Goal: Task Accomplishment & Management: Use online tool/utility

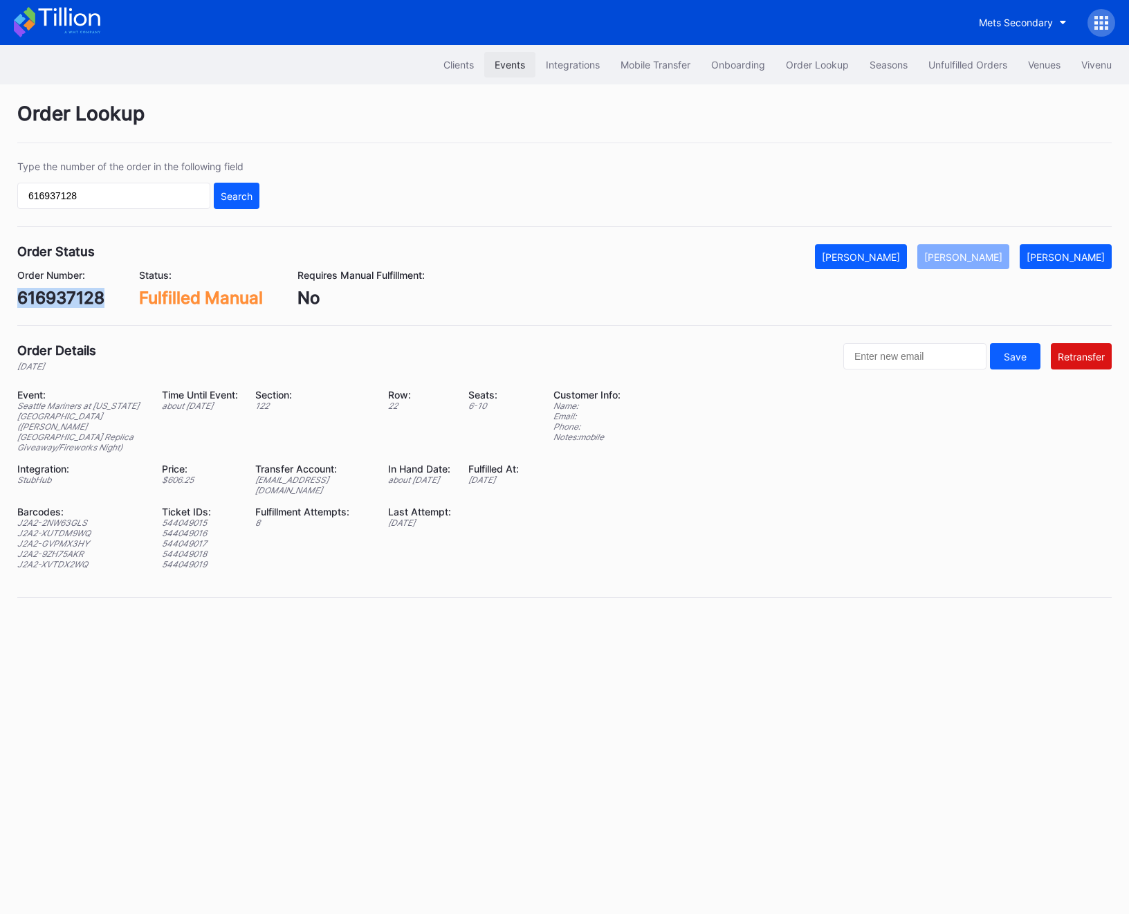
click at [494, 59] on div "Events" at bounding box center [509, 65] width 30 height 12
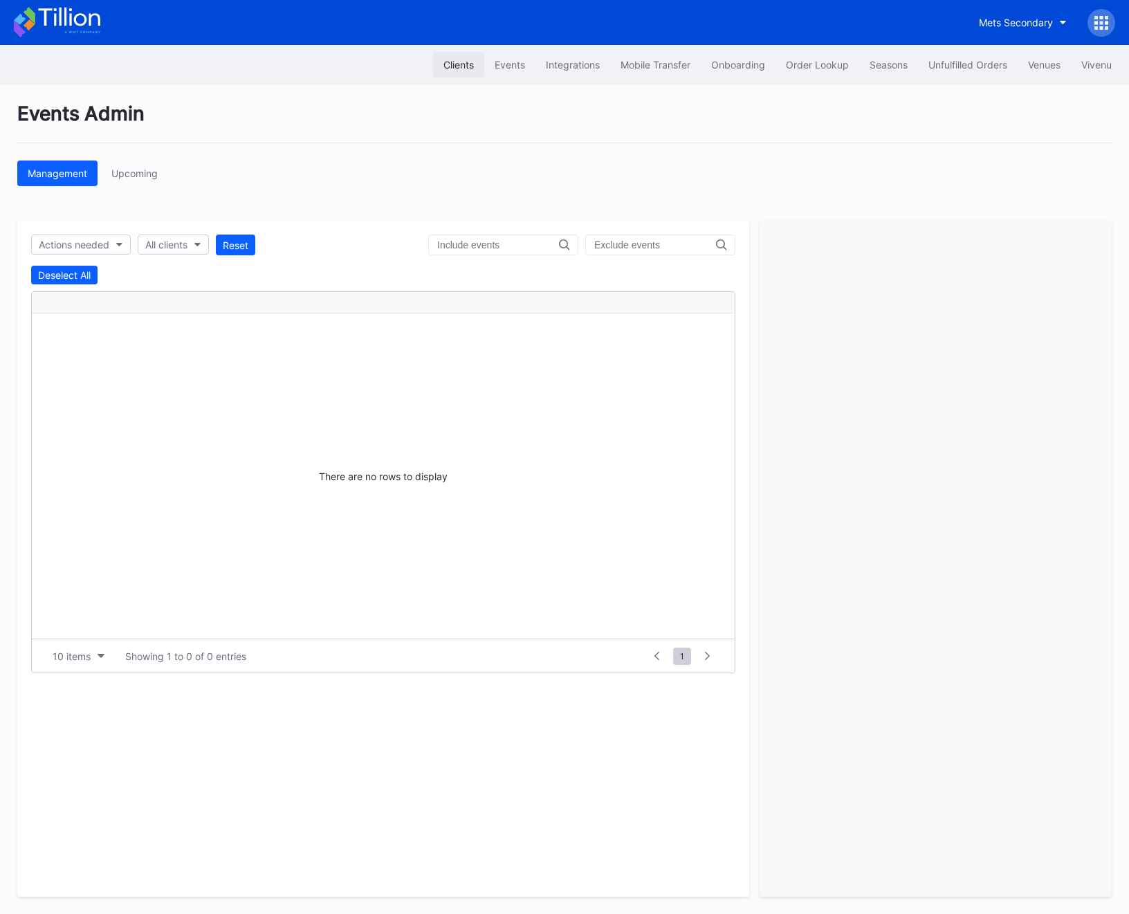
click at [461, 70] on div "Clients" at bounding box center [458, 65] width 30 height 12
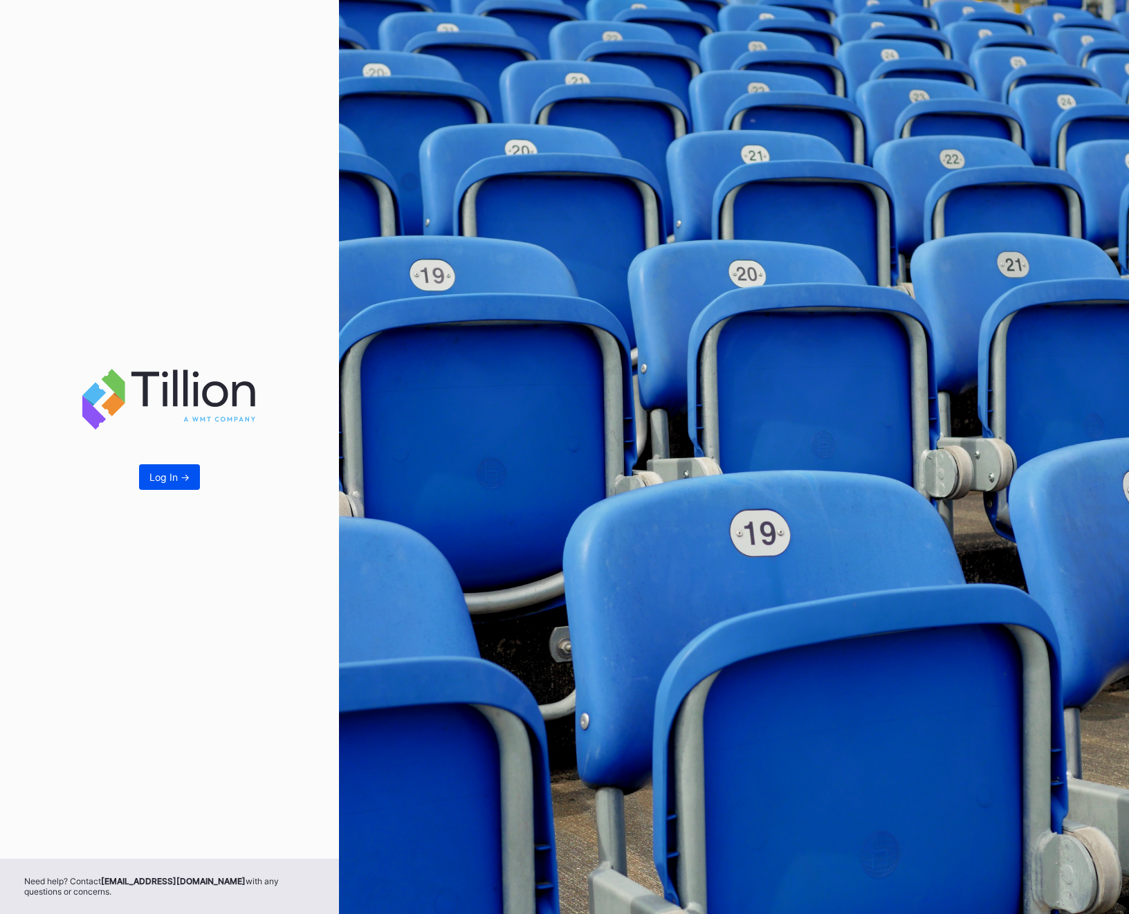
click at [178, 476] on div "Log In ->" at bounding box center [169, 477] width 40 height 12
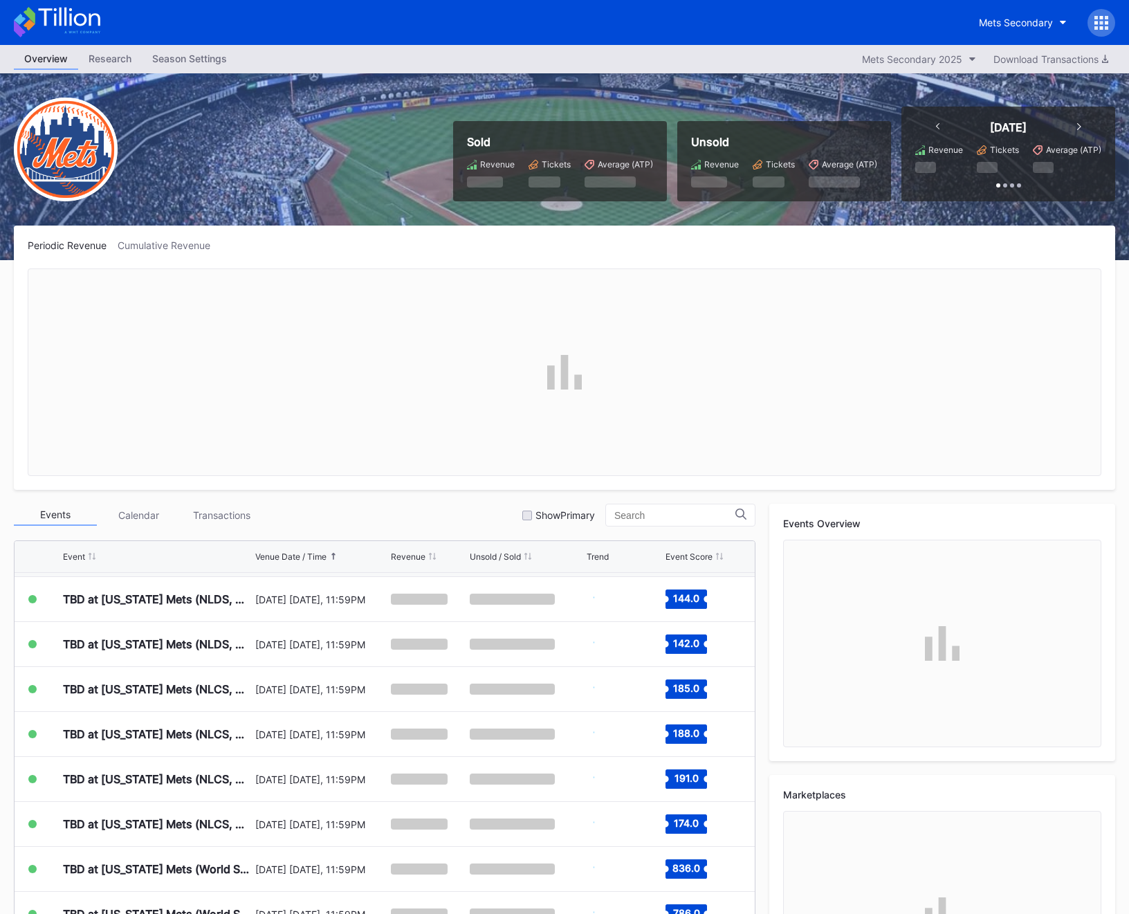
scroll to position [3592, 0]
click at [1097, 26] on icon at bounding box center [1101, 23] width 14 height 14
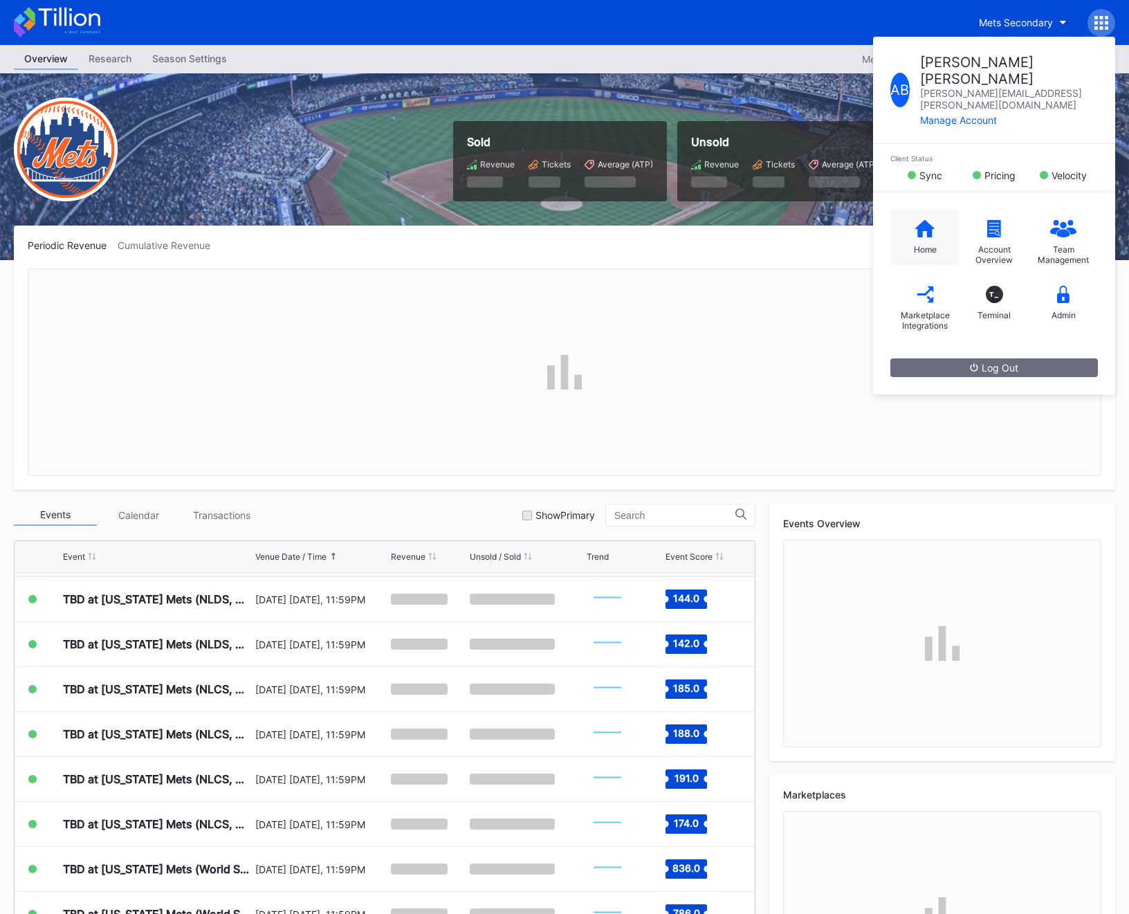
click at [922, 220] on icon at bounding box center [924, 228] width 19 height 17
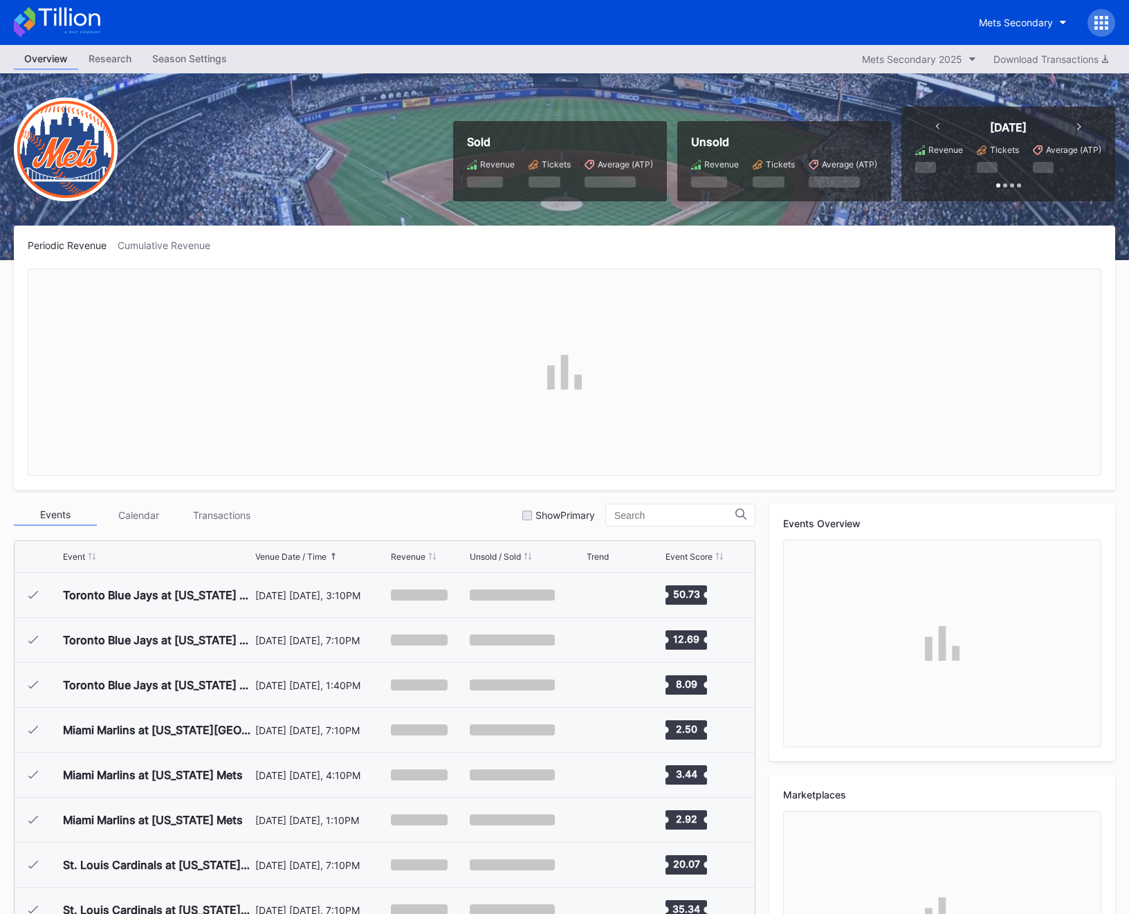
scroll to position [3592, 0]
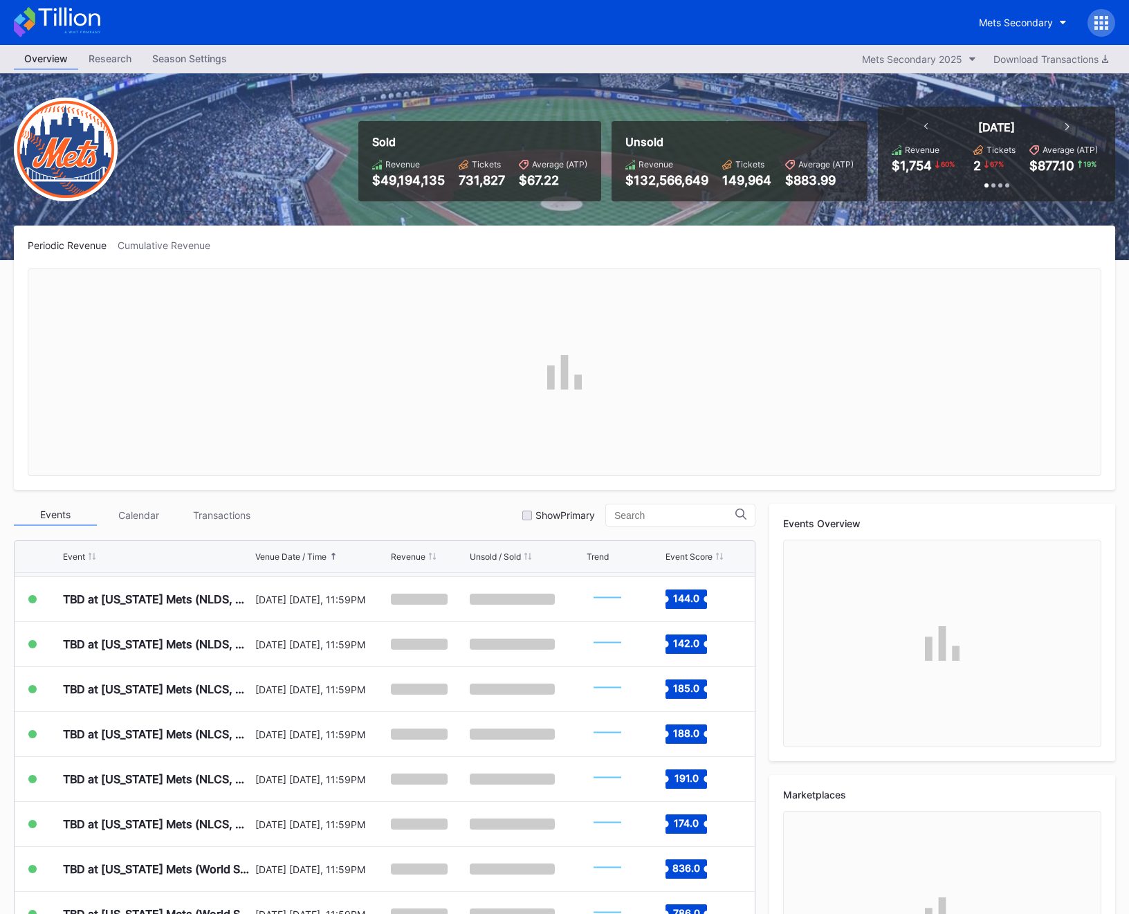
click at [1088, 37] on div "Mets Secondary" at bounding box center [564, 22] width 1129 height 45
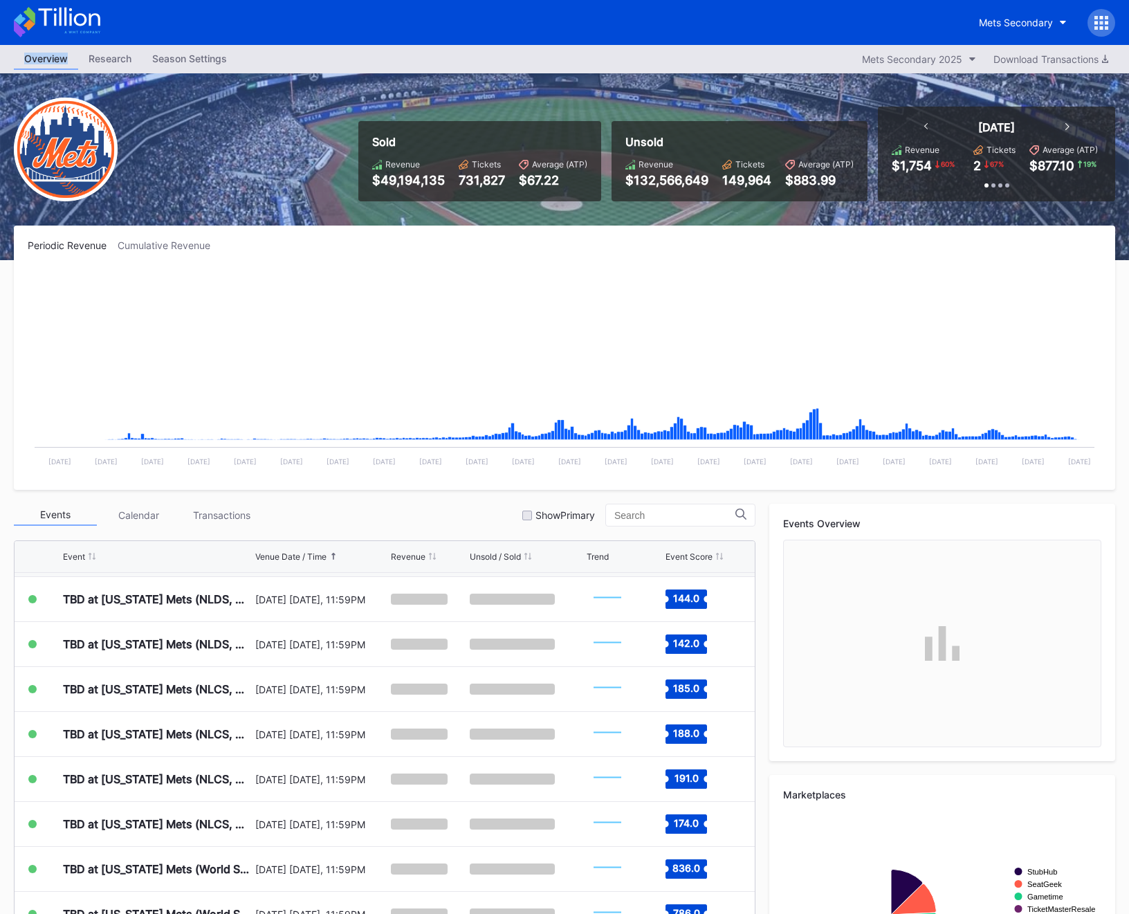
click at [1088, 36] on div "Mets Secondary" at bounding box center [564, 22] width 1129 height 45
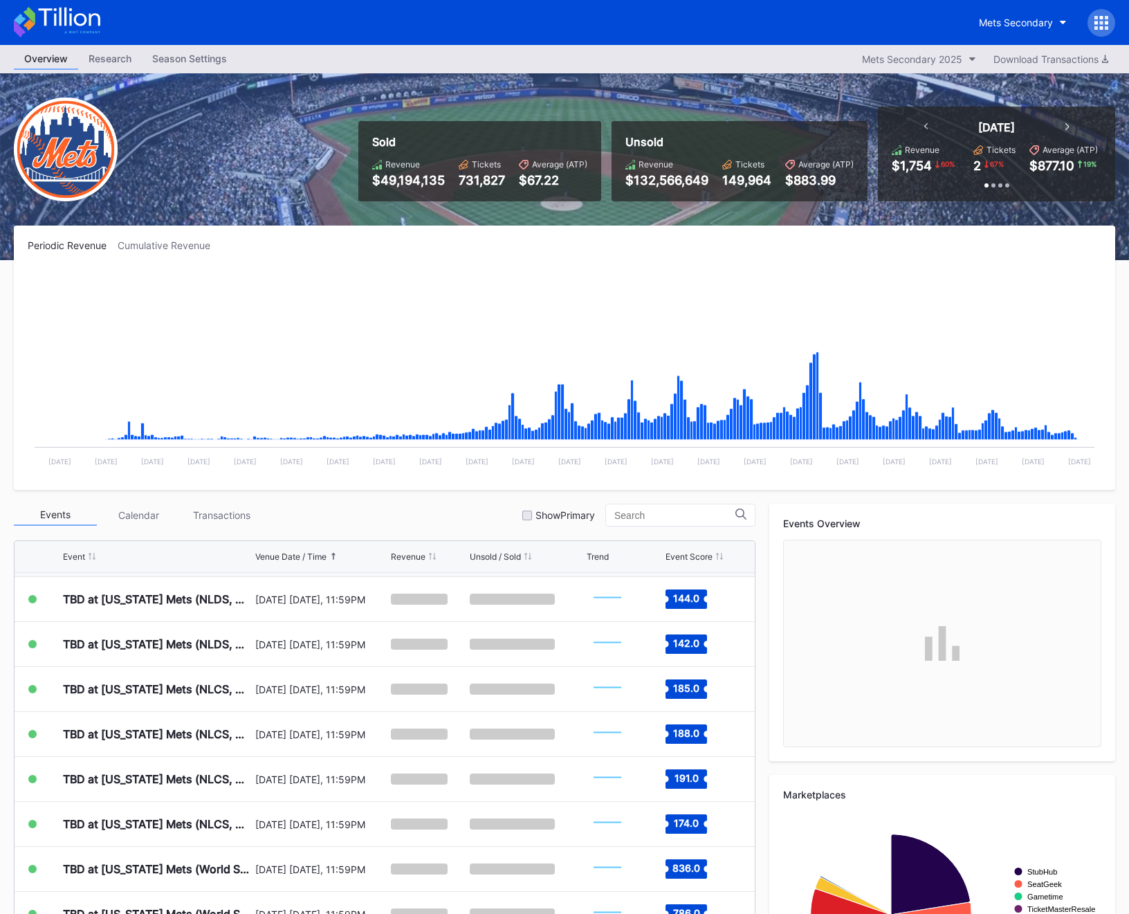
click at [1098, 22] on icon at bounding box center [1101, 23] width 14 height 14
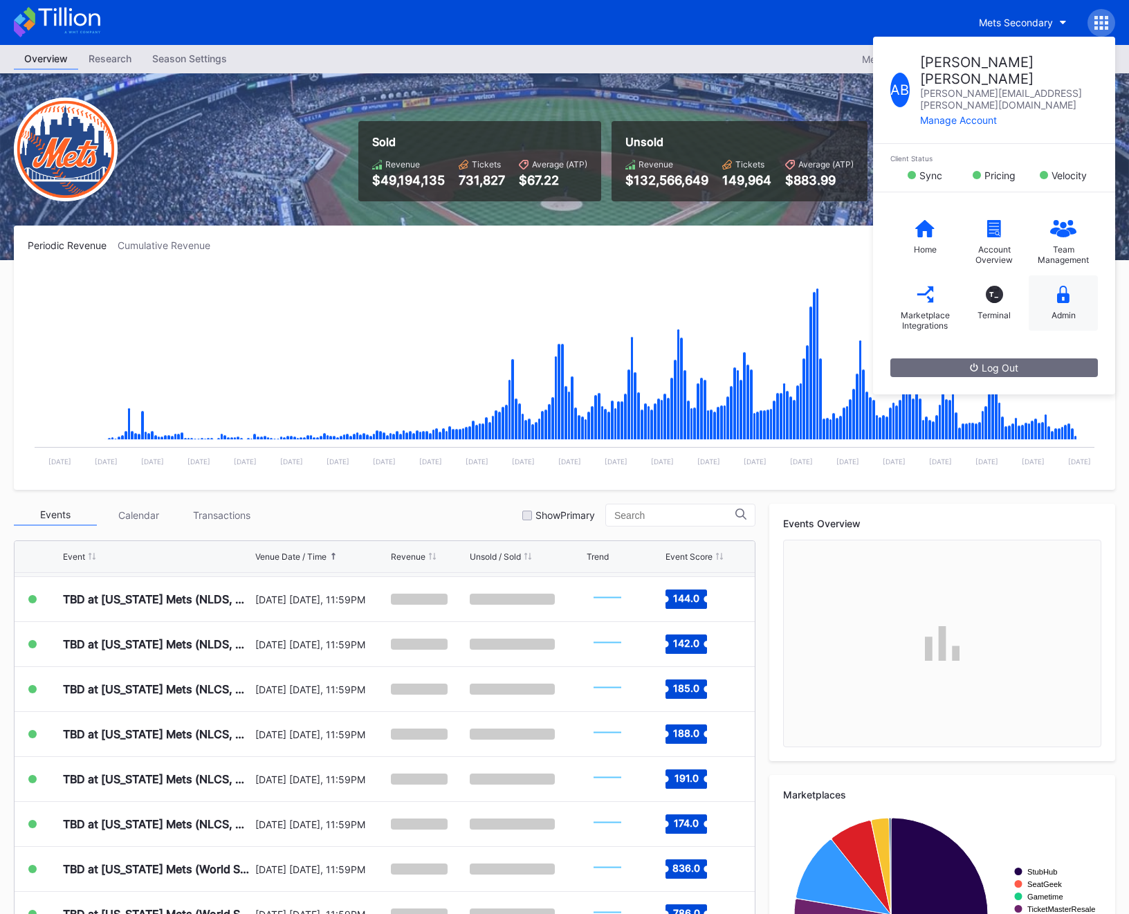
click at [1066, 310] on div "Admin" at bounding box center [1063, 315] width 24 height 10
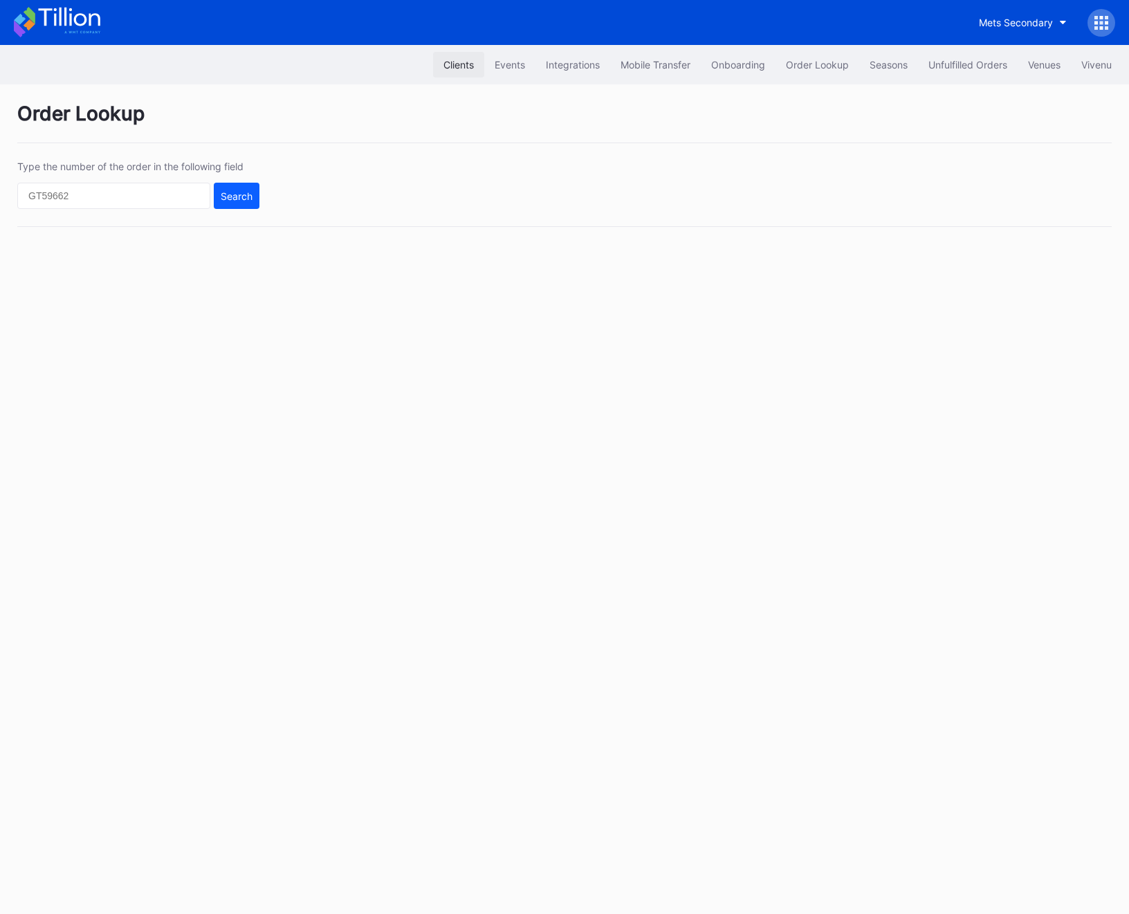
click at [464, 68] on div "Clients" at bounding box center [458, 65] width 30 height 12
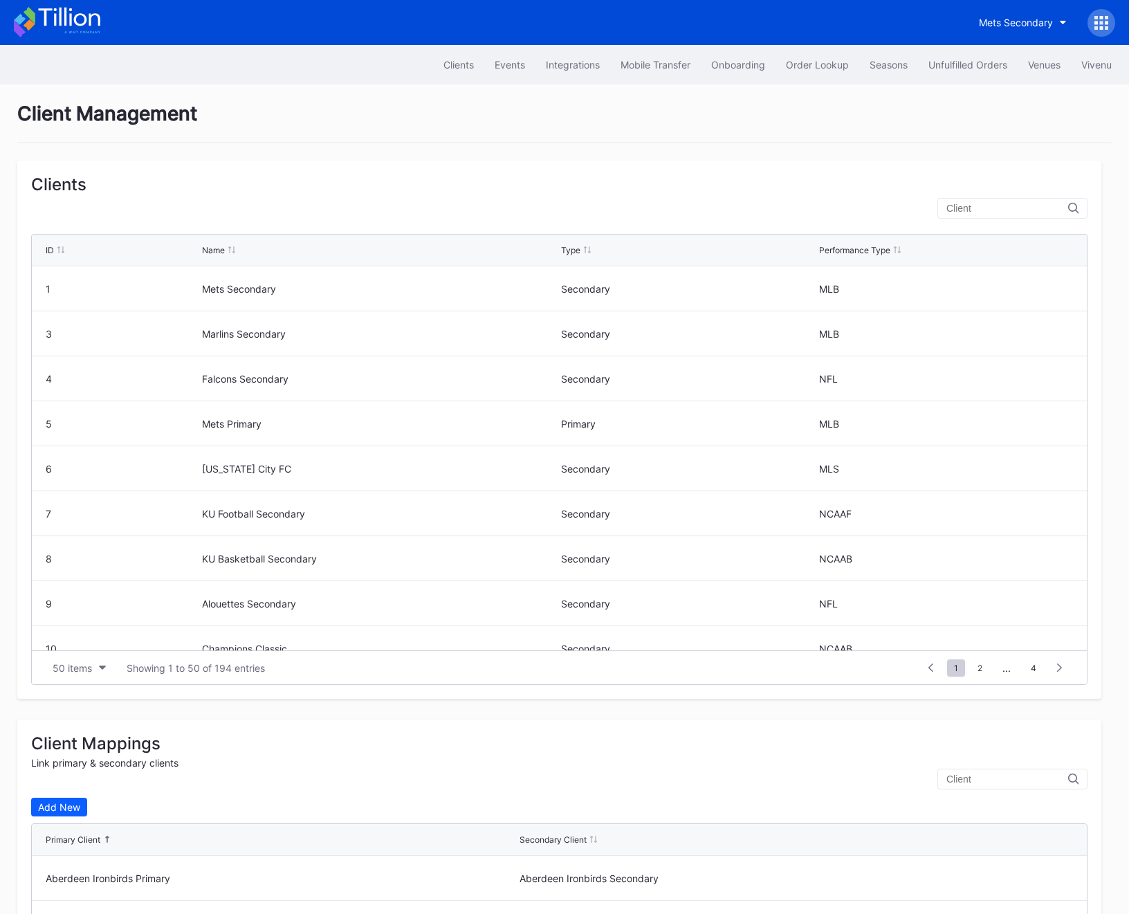
click at [963, 203] on div at bounding box center [1012, 208] width 150 height 21
click at [985, 203] on input "text" at bounding box center [1007, 208] width 122 height 11
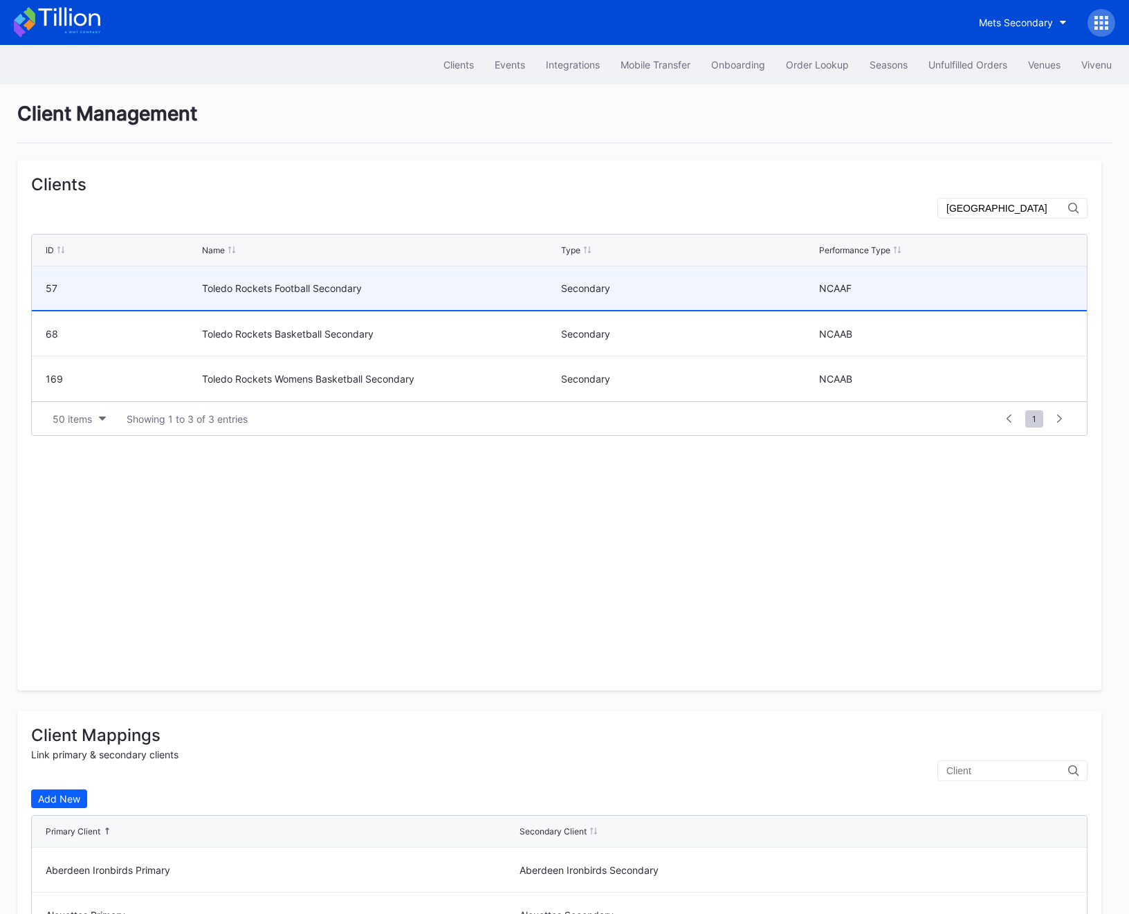
type input "[GEOGRAPHIC_DATA]"
click at [370, 302] on div "Toledo Rockets Football Secondary" at bounding box center [380, 288] width 356 height 44
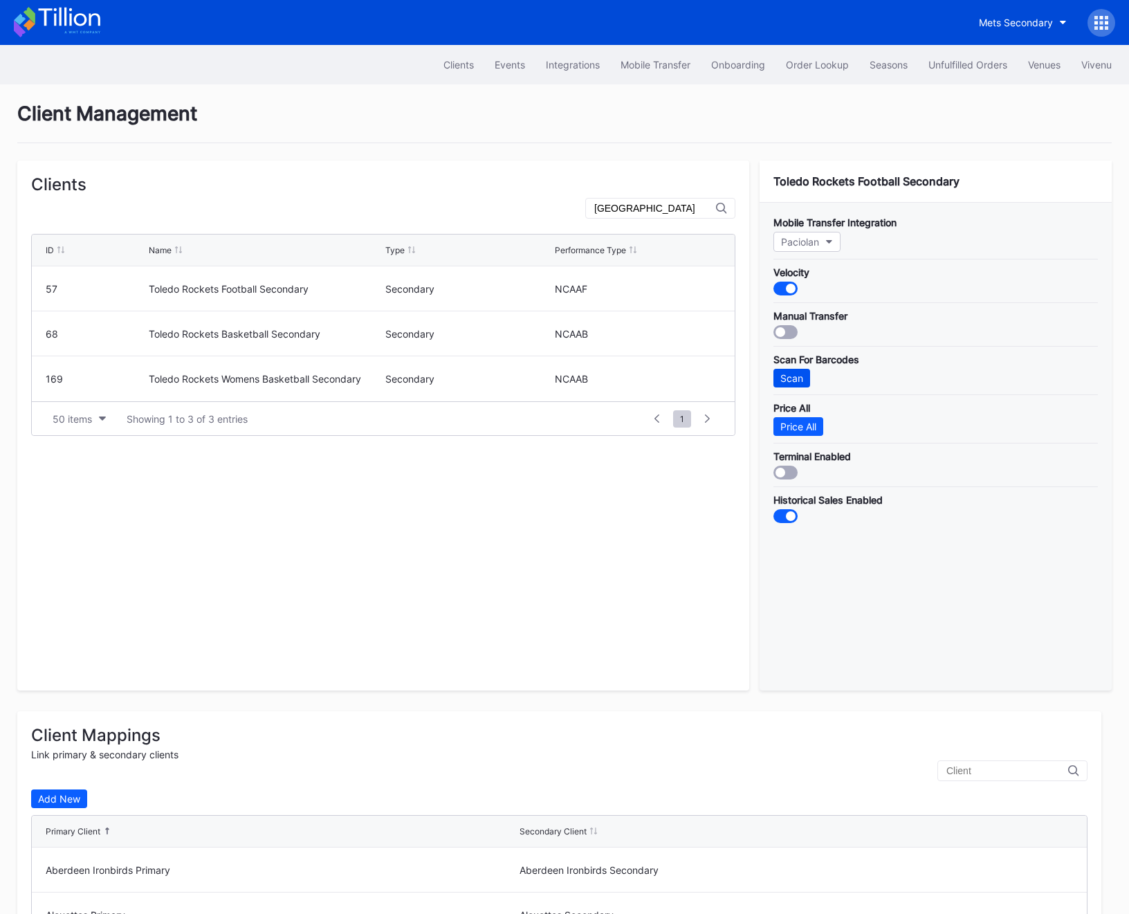
click at [804, 376] on button "Scan" at bounding box center [791, 378] width 37 height 19
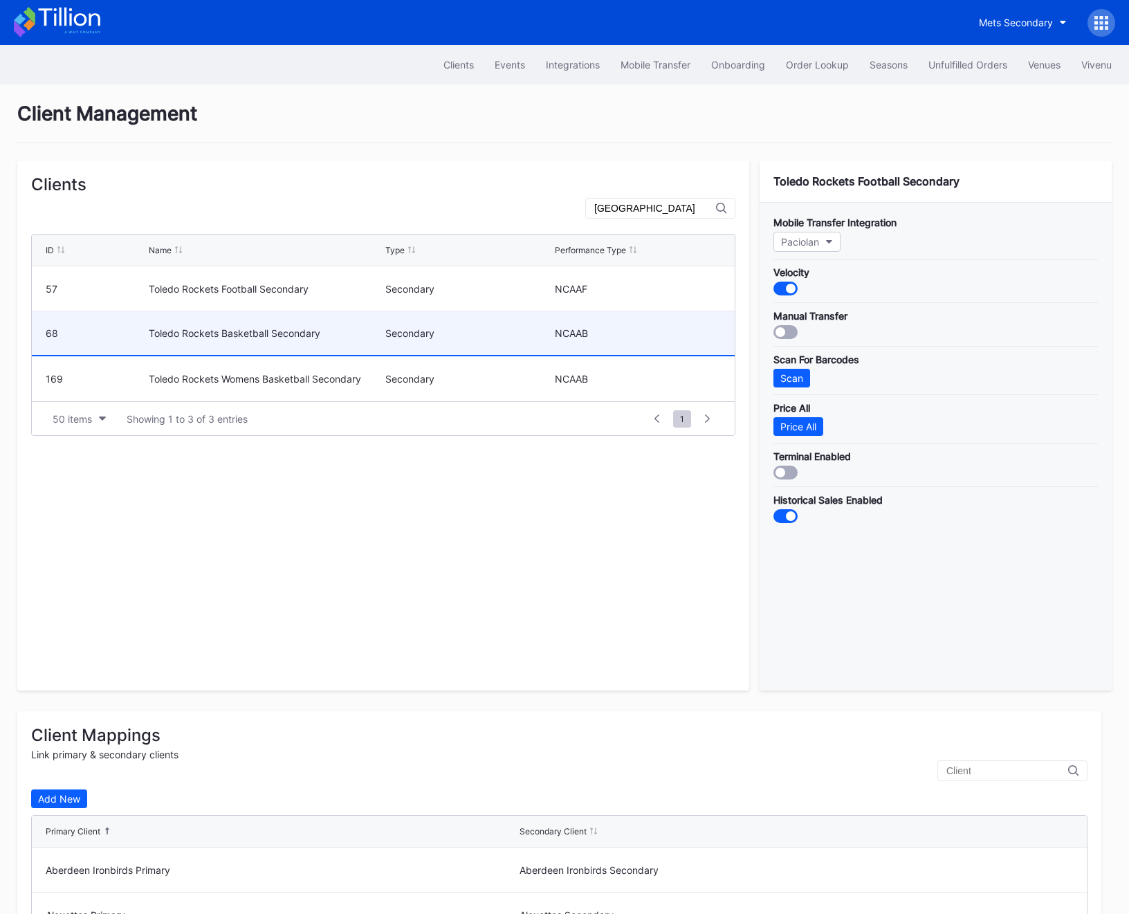
click at [212, 334] on div "Toledo Rockets Basketball Secondary" at bounding box center [265, 333] width 232 height 12
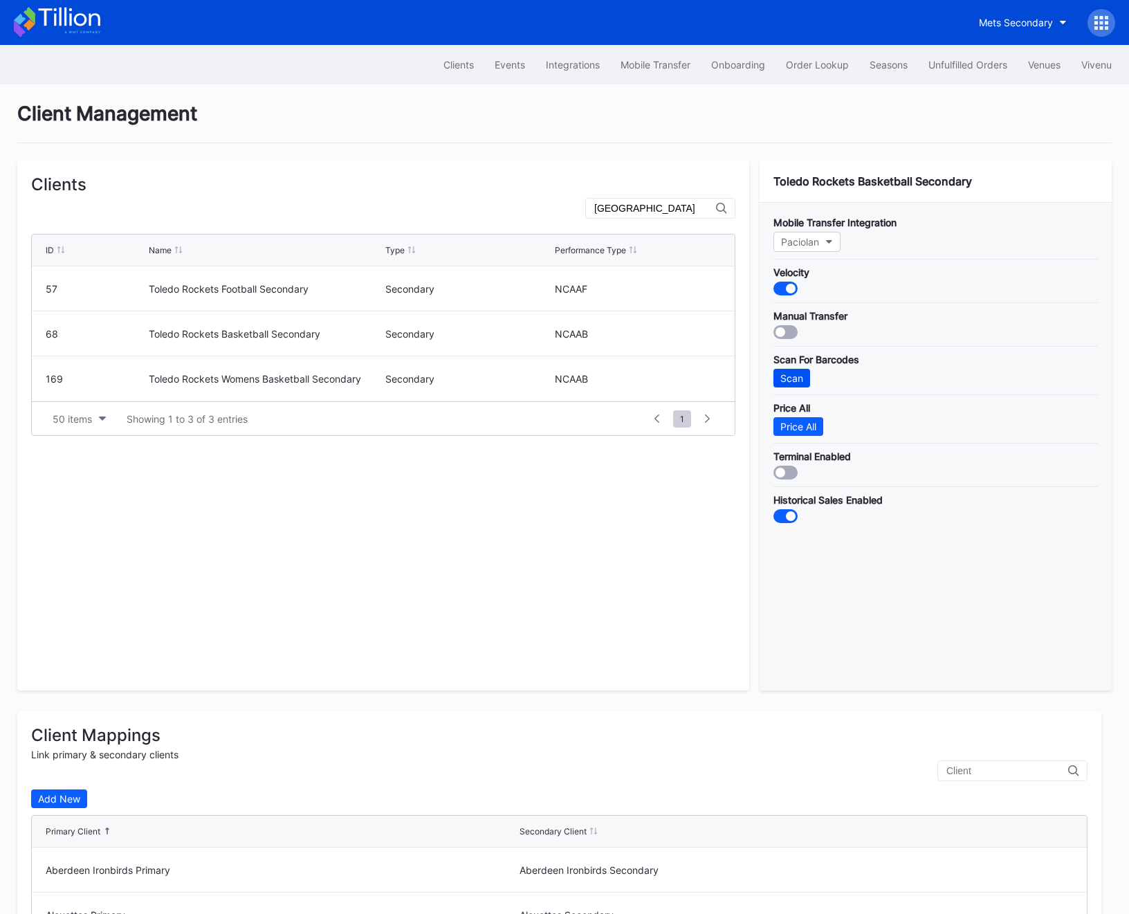
click at [799, 376] on div "Scan" at bounding box center [791, 378] width 23 height 12
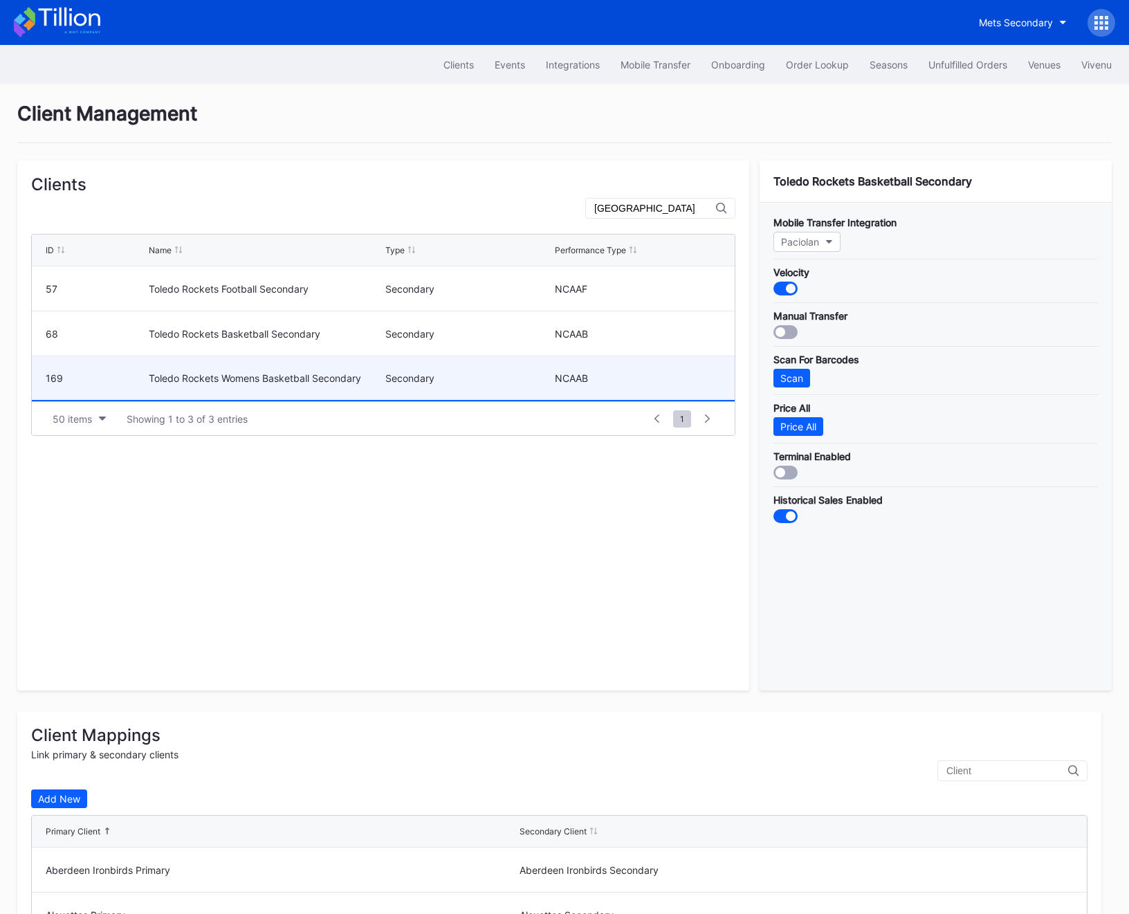
click at [344, 370] on div "Toledo Rockets Womens Basketball Secondary" at bounding box center [265, 378] width 232 height 44
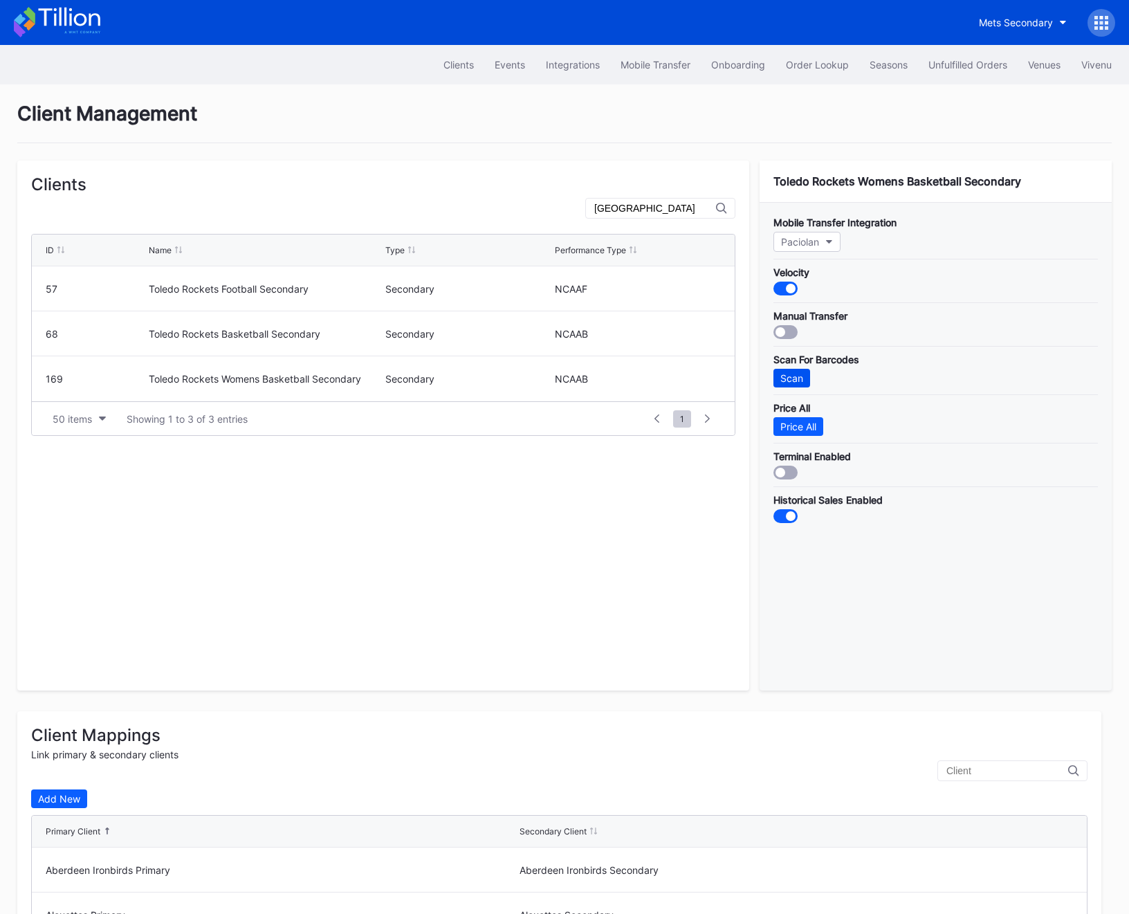
click at [794, 373] on div "Scan" at bounding box center [791, 378] width 23 height 12
click at [788, 61] on div "Order Lookup" at bounding box center [817, 65] width 63 height 12
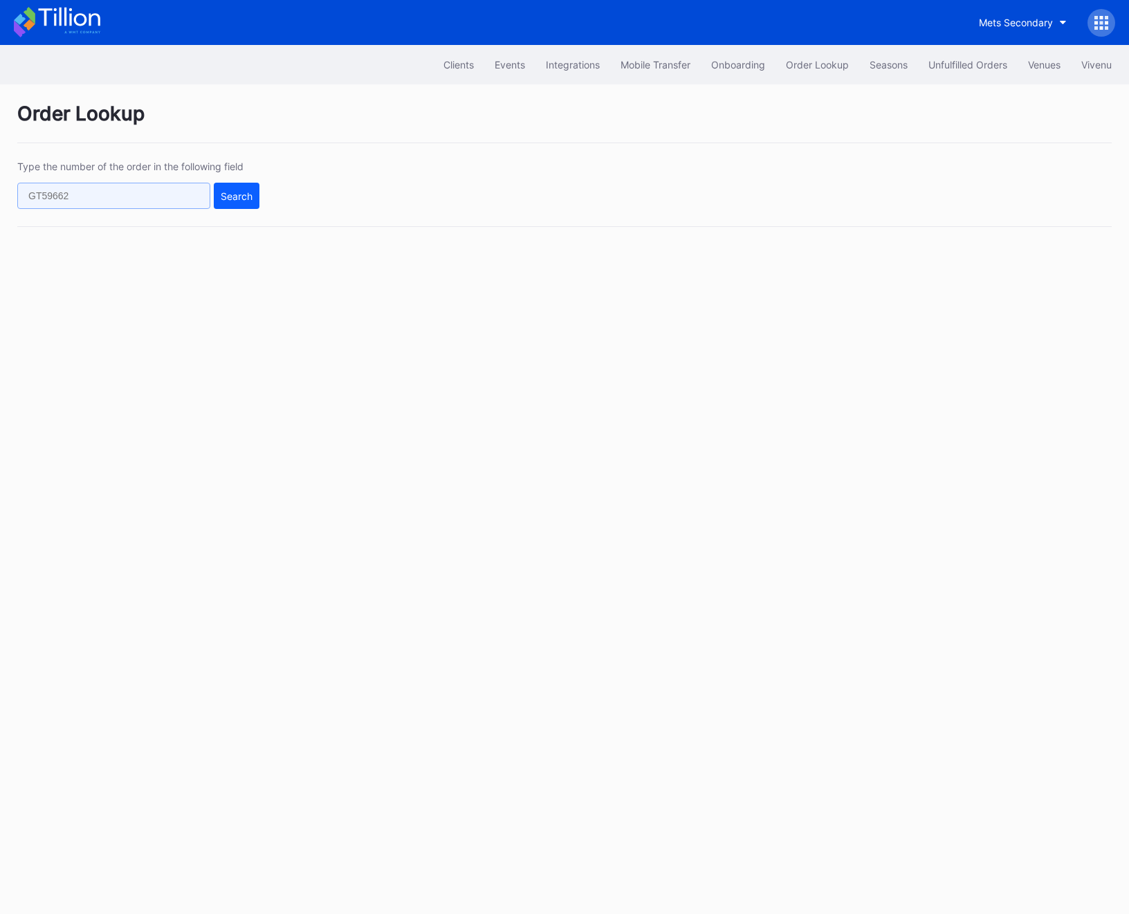
click at [66, 189] on input "text" at bounding box center [113, 196] width 193 height 26
paste input "XQG95SJ34U"
type input "XQG95SJ34U"
click at [241, 194] on div "Search" at bounding box center [237, 196] width 32 height 12
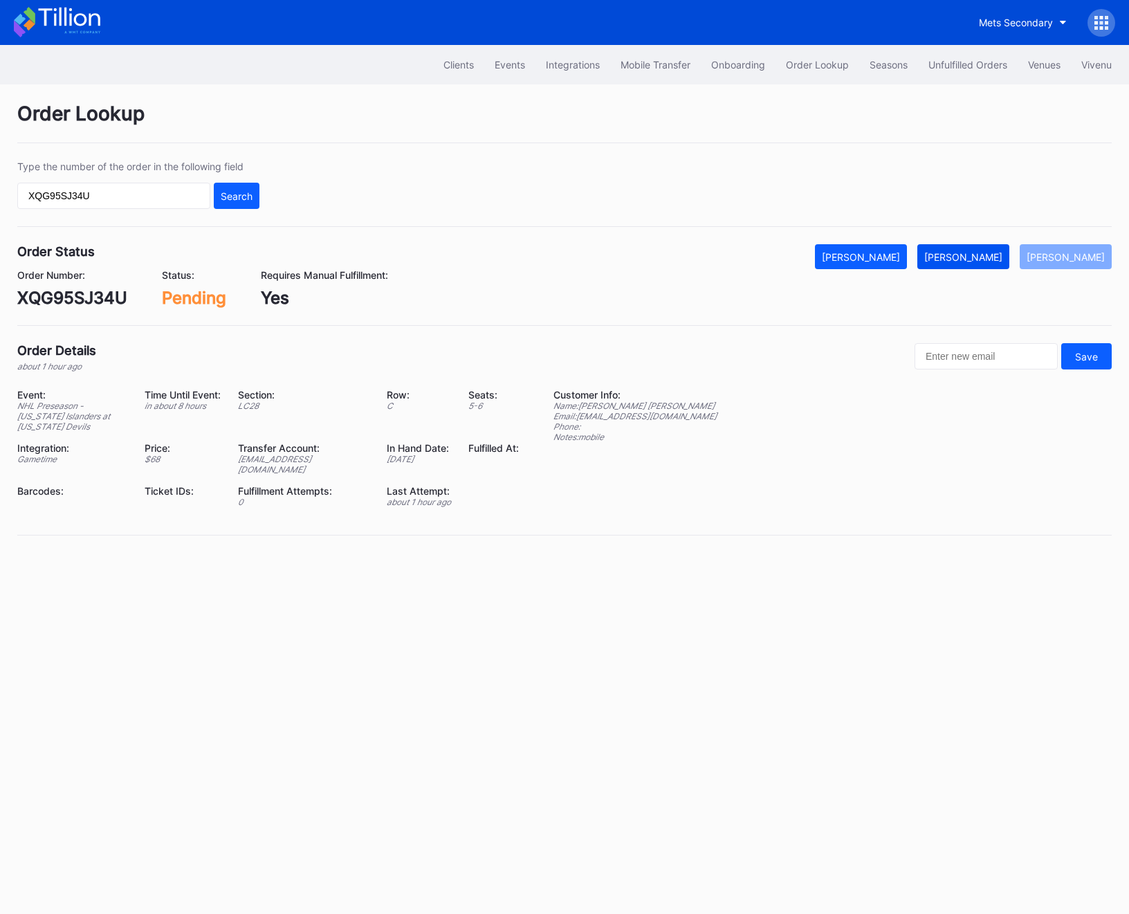
click at [977, 248] on button "[PERSON_NAME]" at bounding box center [963, 256] width 92 height 25
click at [966, 69] on div "Unfulfilled Orders" at bounding box center [967, 65] width 79 height 12
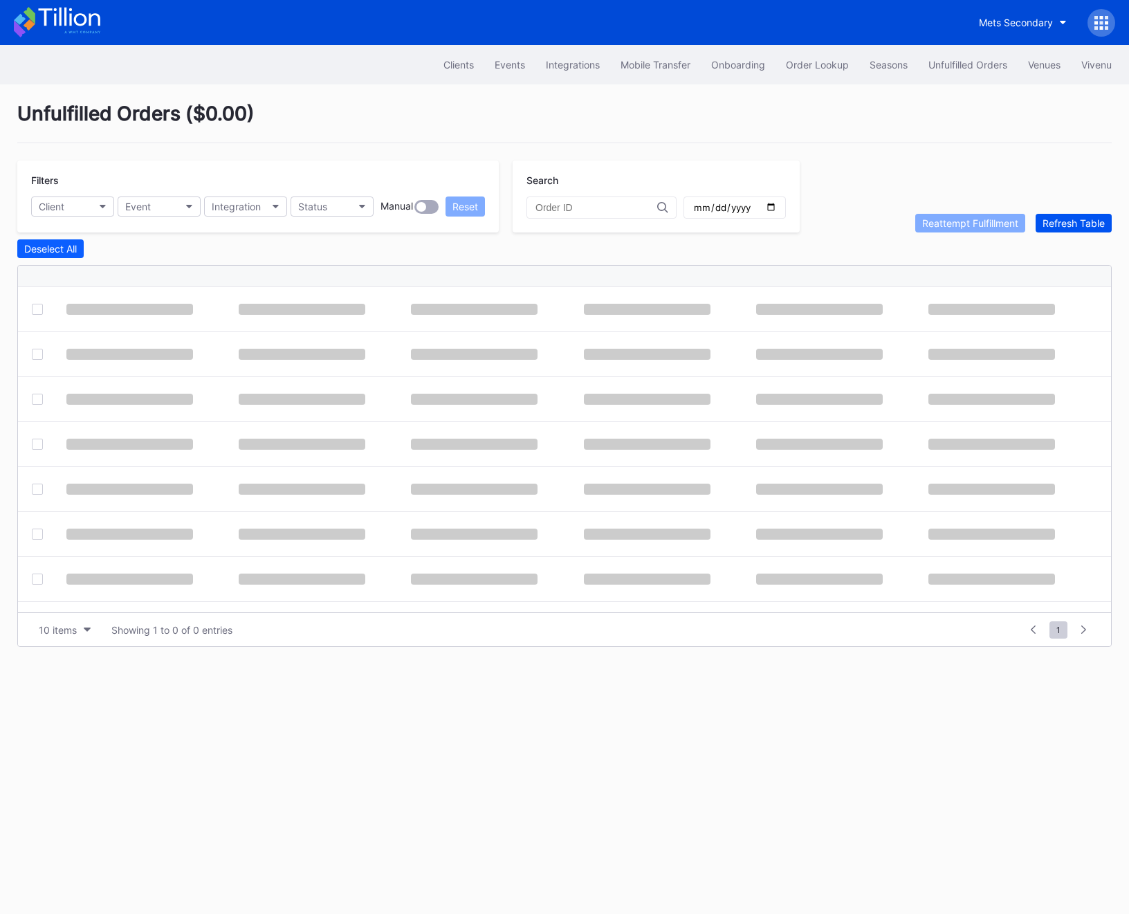
click at [1076, 227] on div "Refresh Table" at bounding box center [1073, 223] width 62 height 12
